Goal: Transaction & Acquisition: Register for event/course

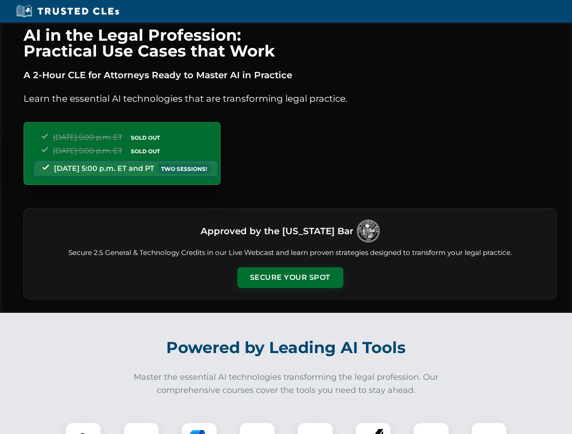
click at [290, 278] on button "Secure Your Spot" at bounding box center [290, 277] width 106 height 21
click at [83, 429] on img at bounding box center [83, 441] width 26 height 26
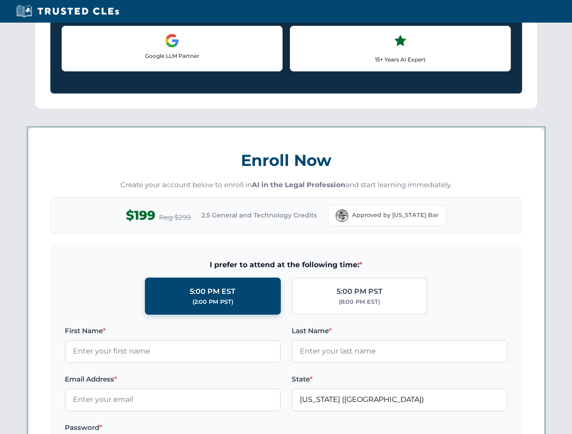
click at [199, 429] on label "Password *" at bounding box center [173, 428] width 216 height 11
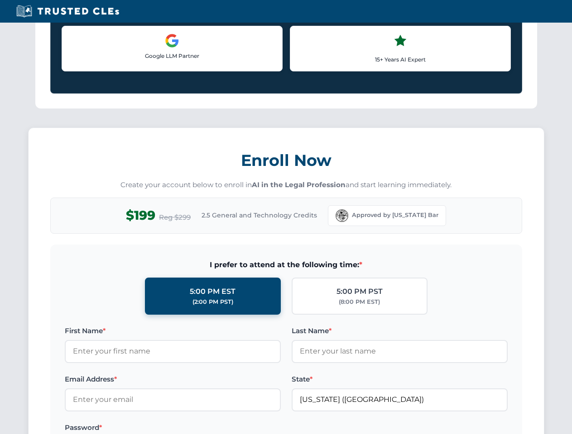
scroll to position [888, 0]
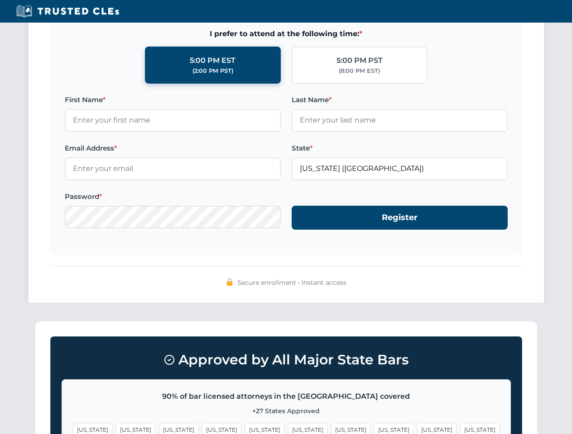
click at [417, 429] on span "[US_STATE]" at bounding box center [436, 430] width 39 height 13
